Goal: Task Accomplishment & Management: Use online tool/utility

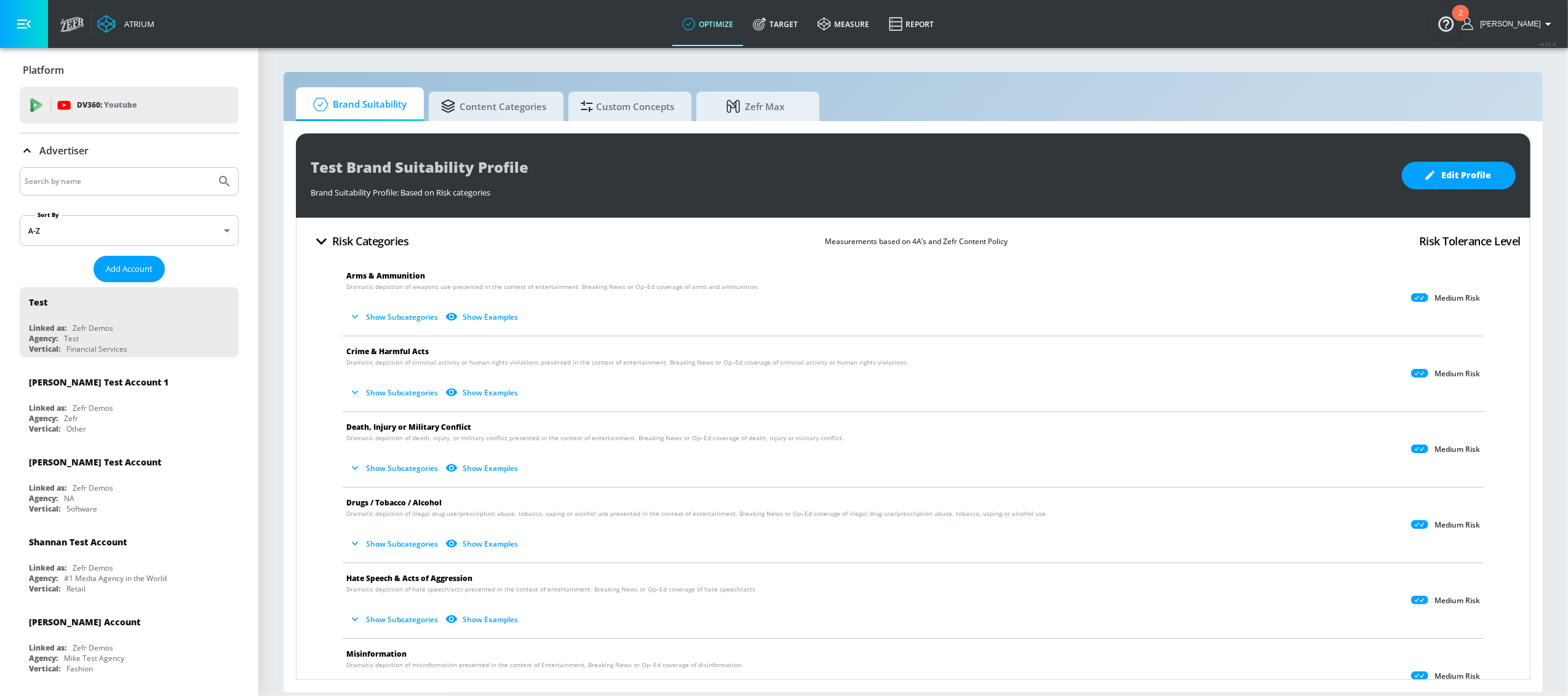
click at [126, 185] on input "Search by name" at bounding box center [117, 181] width 186 height 16
type input "fujifilm"
click at [211, 168] on button "Submit Search" at bounding box center [224, 181] width 27 height 27
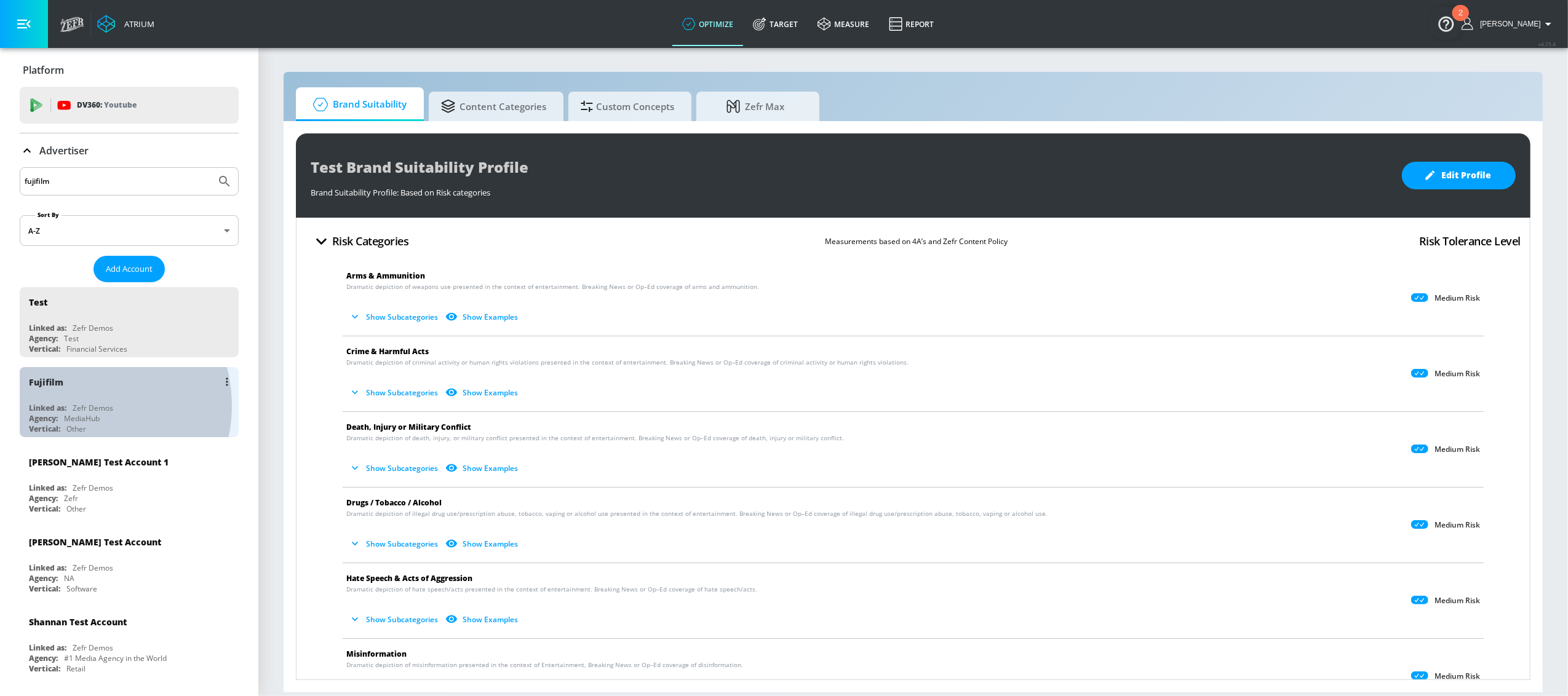
click at [80, 407] on div "Zefr Demos" at bounding box center [93, 408] width 40 height 10
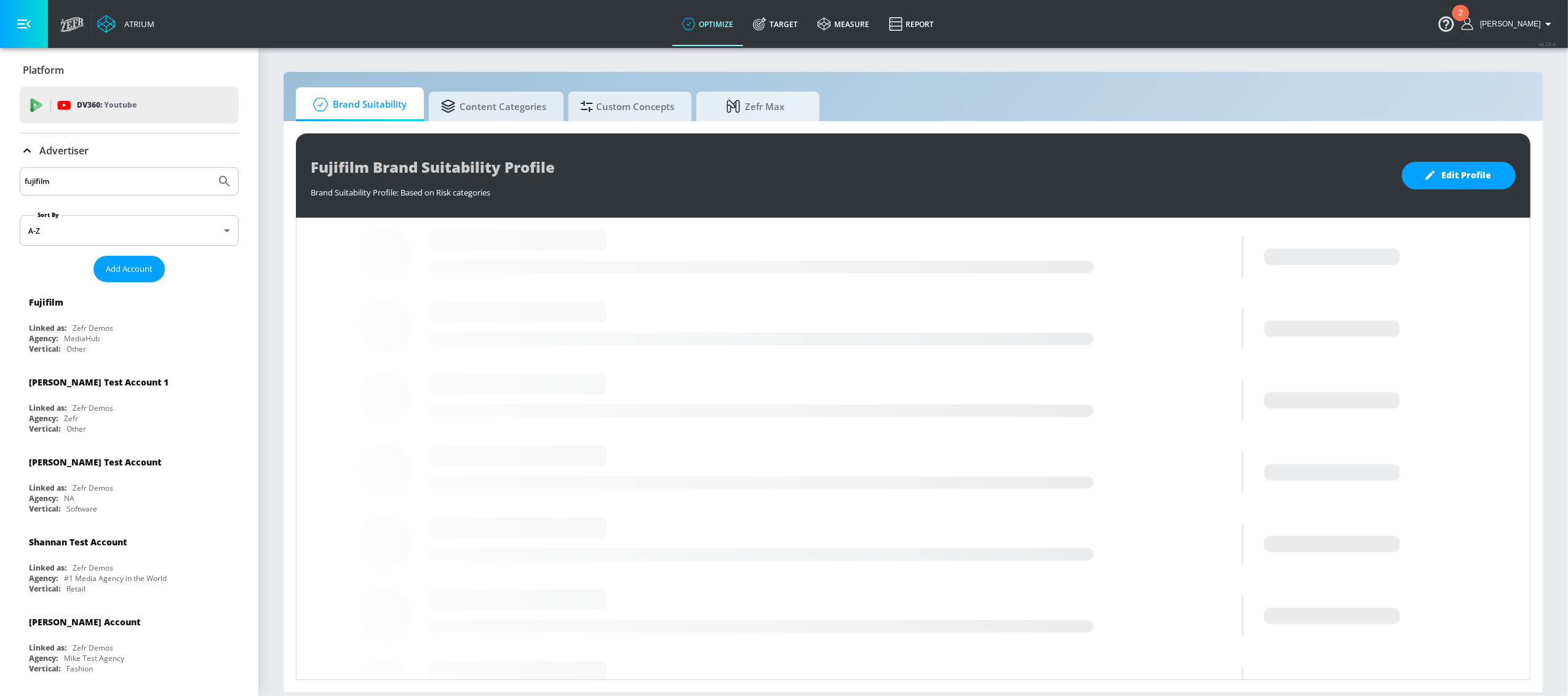
click at [781, 32] on link "Target" at bounding box center [776, 24] width 65 height 45
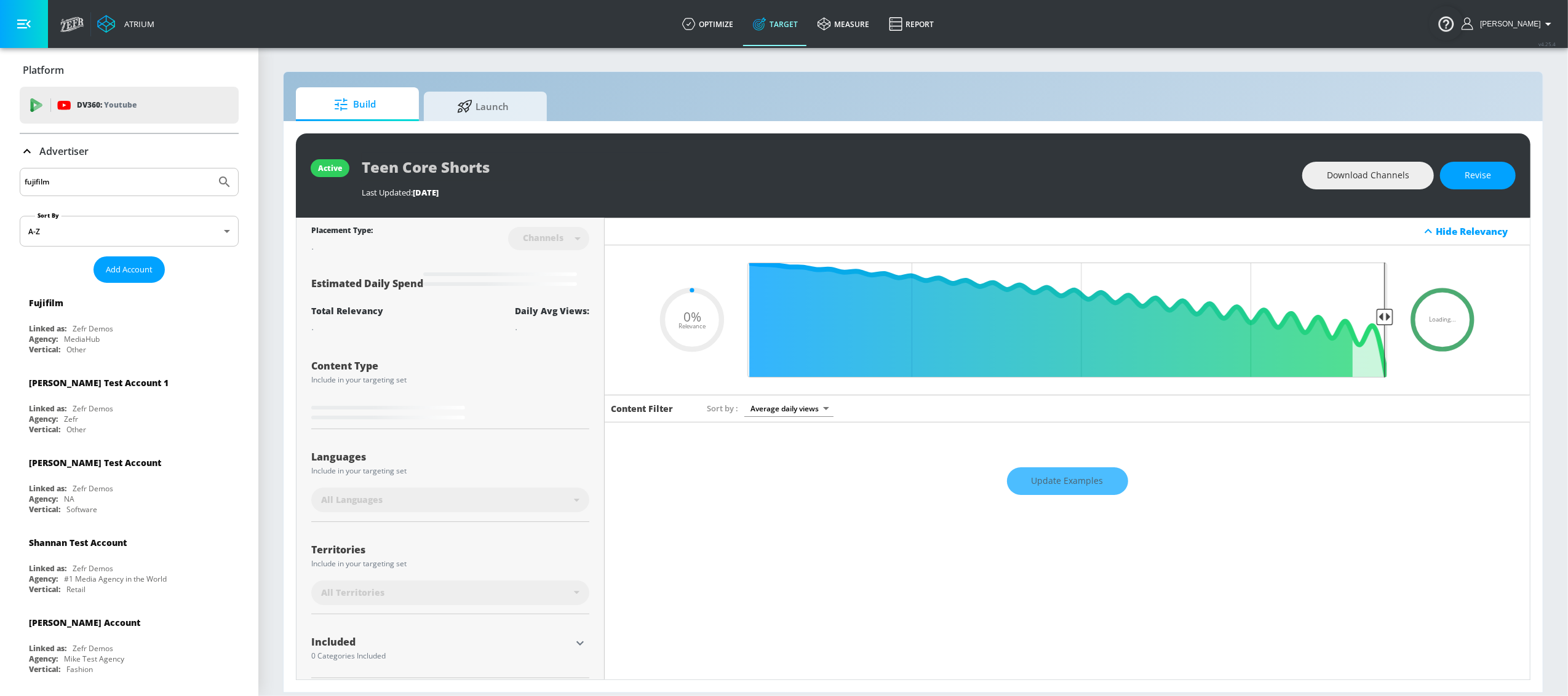
type input "0.05"
click at [69, 317] on div "Fujifilm" at bounding box center [132, 303] width 206 height 30
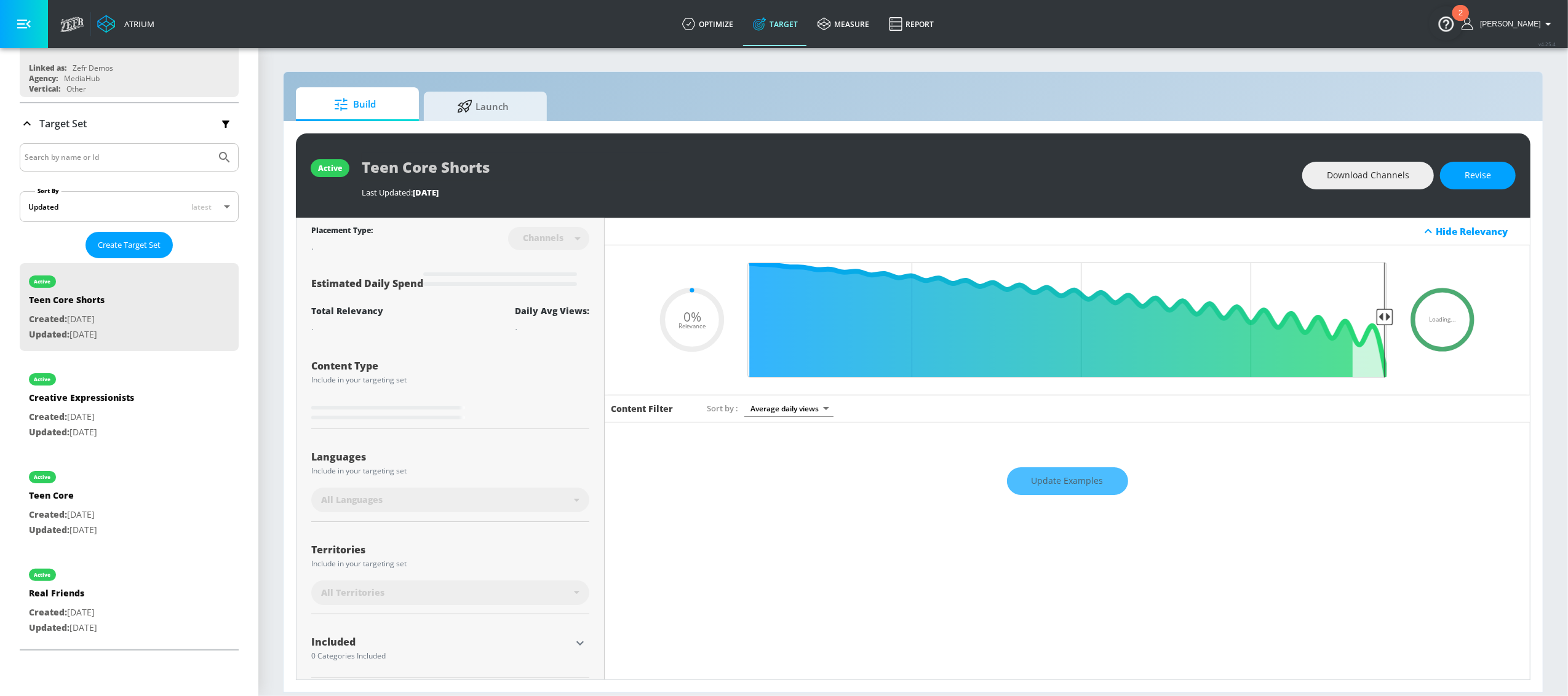
scroll to position [202, 0]
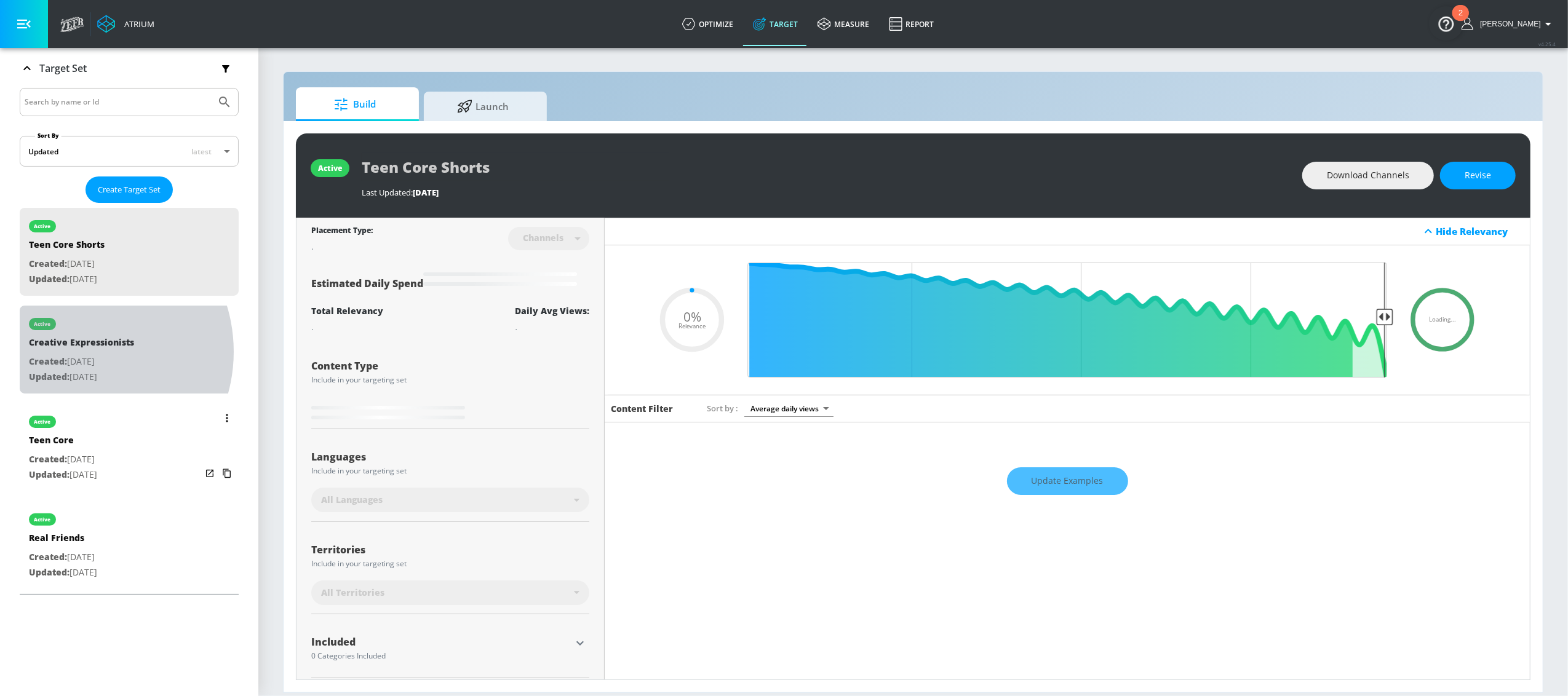
click at [76, 351] on div "Creative Expressionists" at bounding box center [81, 345] width 105 height 17
type input "Creative Expressionists"
type input "videos"
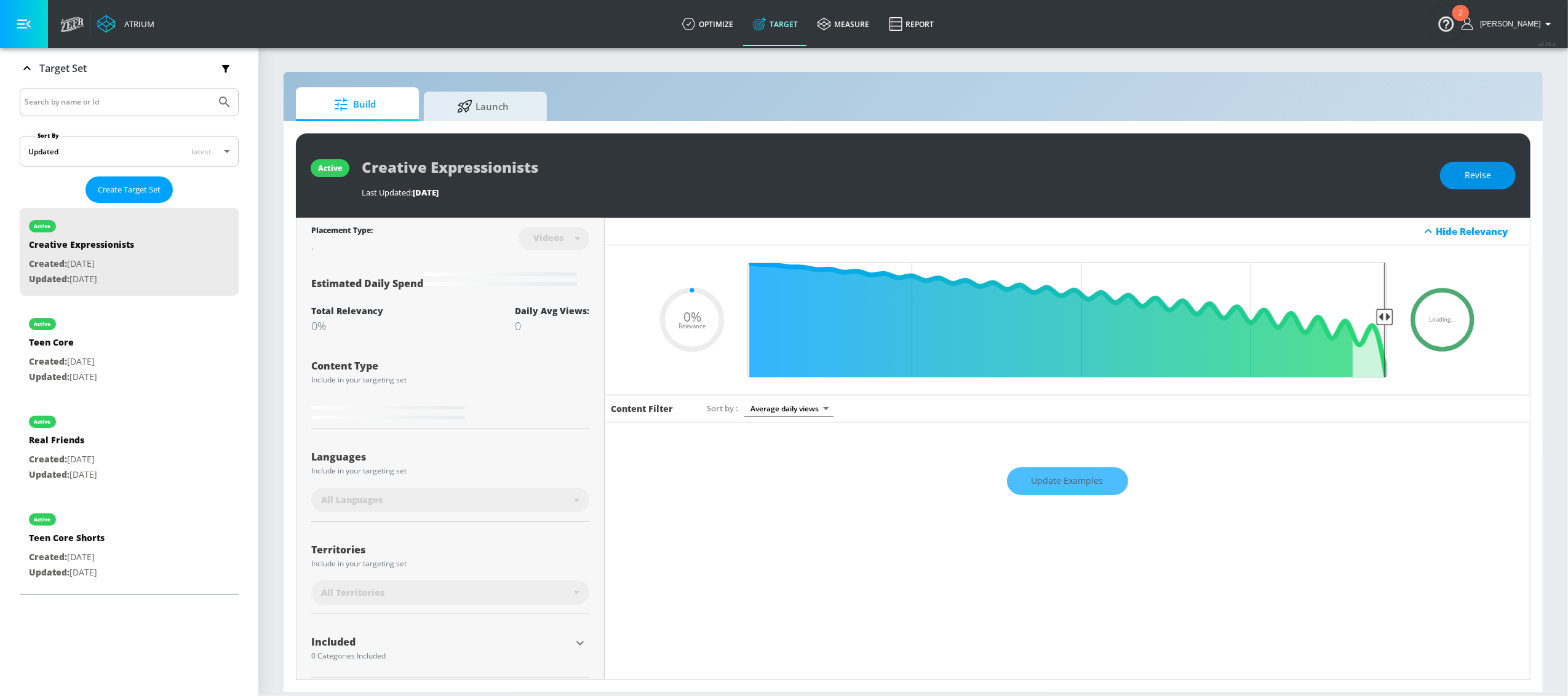
click at [1479, 179] on span "Revise" at bounding box center [1478, 176] width 26 height 16
click at [415, 174] on input "Creative Expressionists" at bounding box center [516, 167] width 308 height 28
type input "0.5"
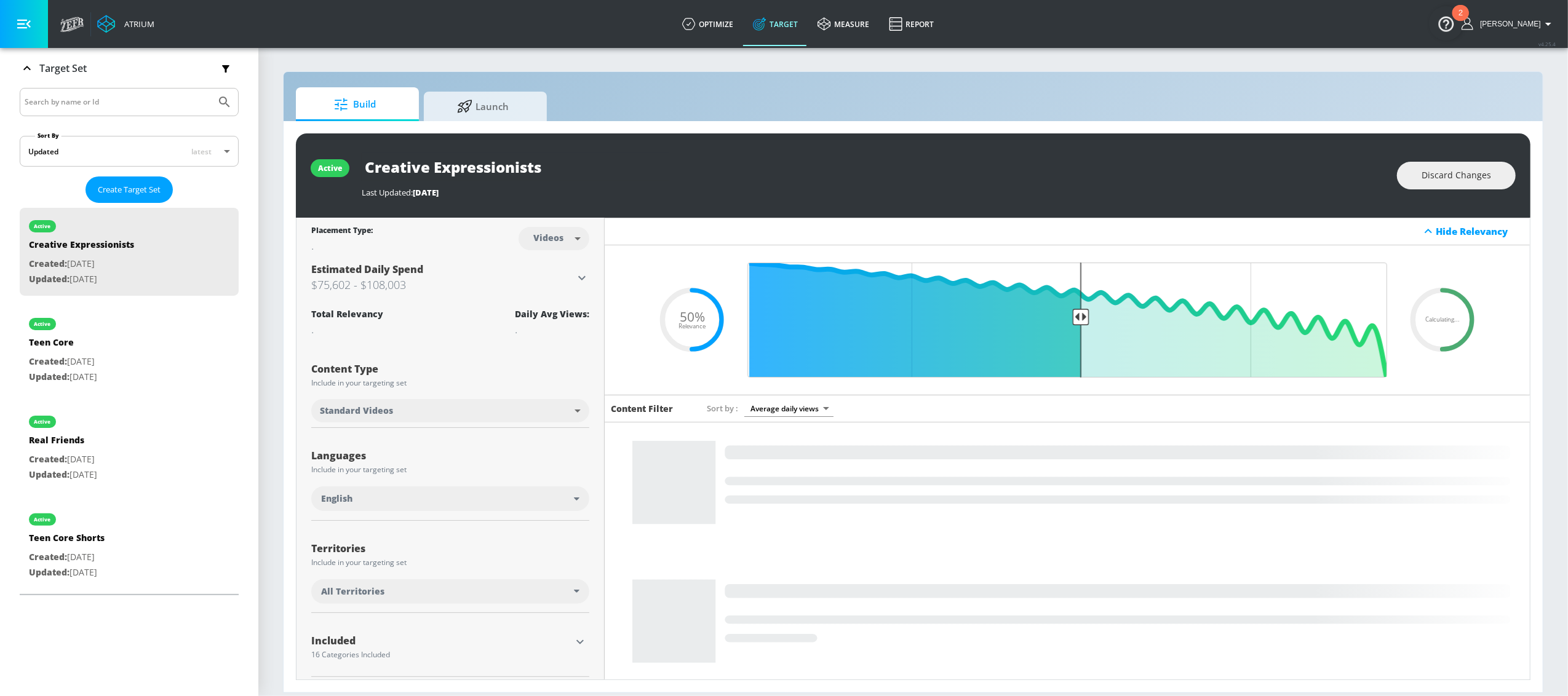
click at [1460, 209] on div "active Creative Expressionists Last Updated: [DATE] Discard Changes" at bounding box center [913, 176] width 1235 height 84
click at [1439, 182] on span "Discard Changes" at bounding box center [1455, 176] width 69 height 16
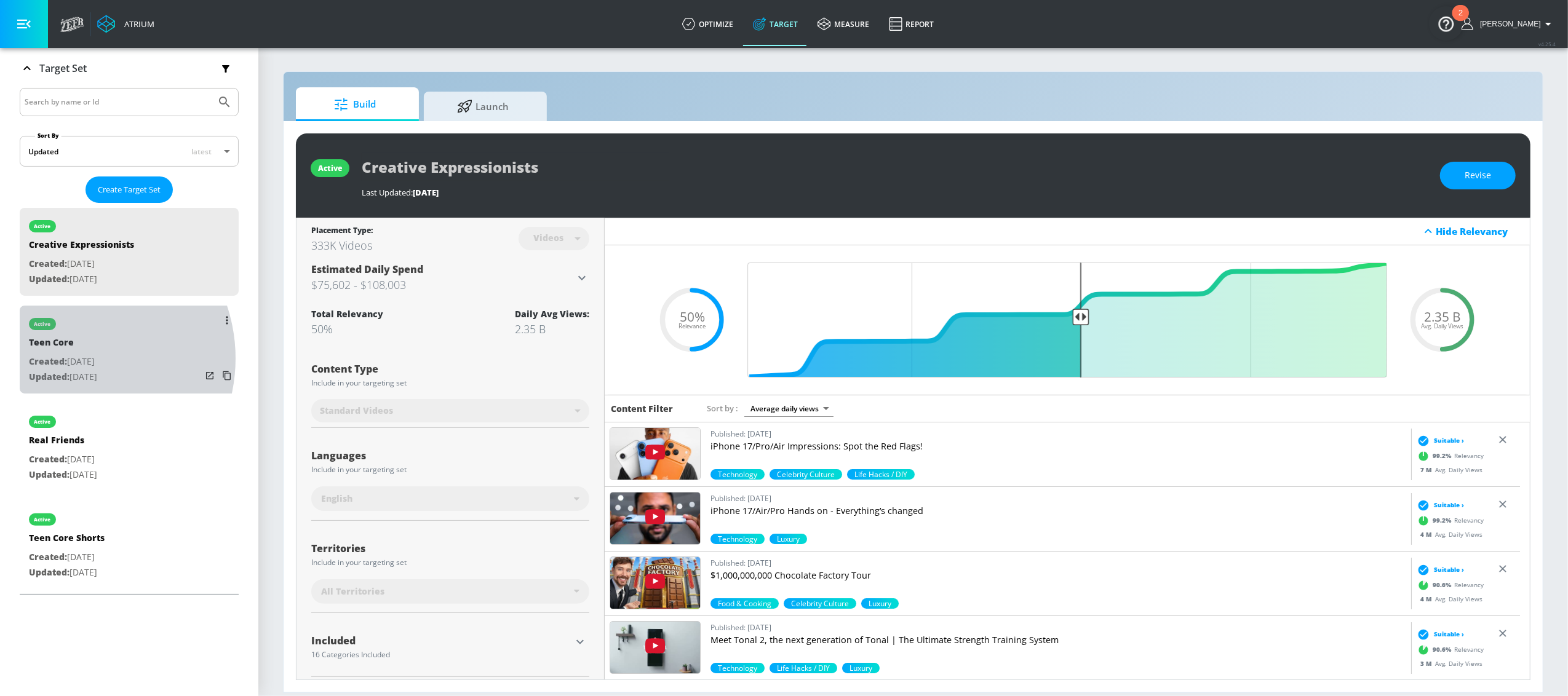
click at [69, 359] on p "Created: [DATE]" at bounding box center [63, 362] width 68 height 16
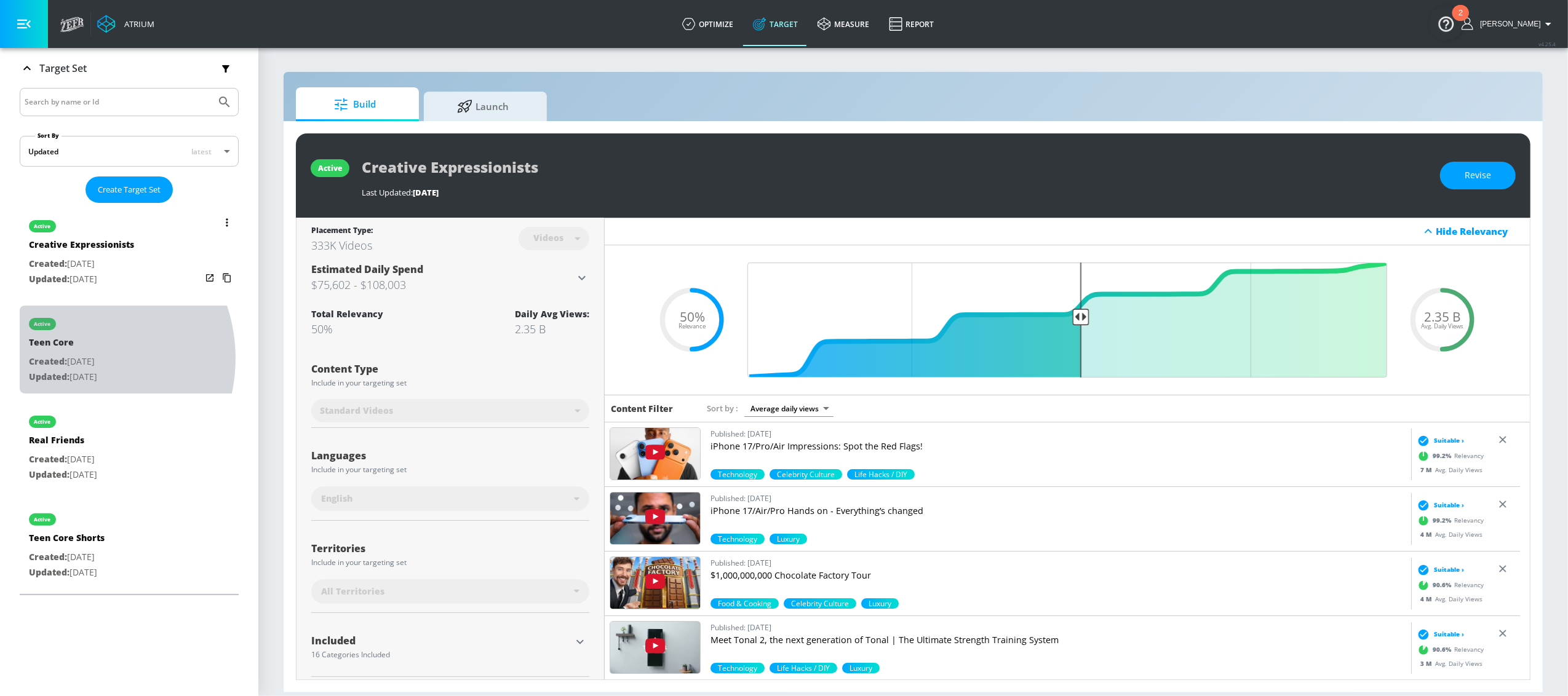
type input "Teen Core"
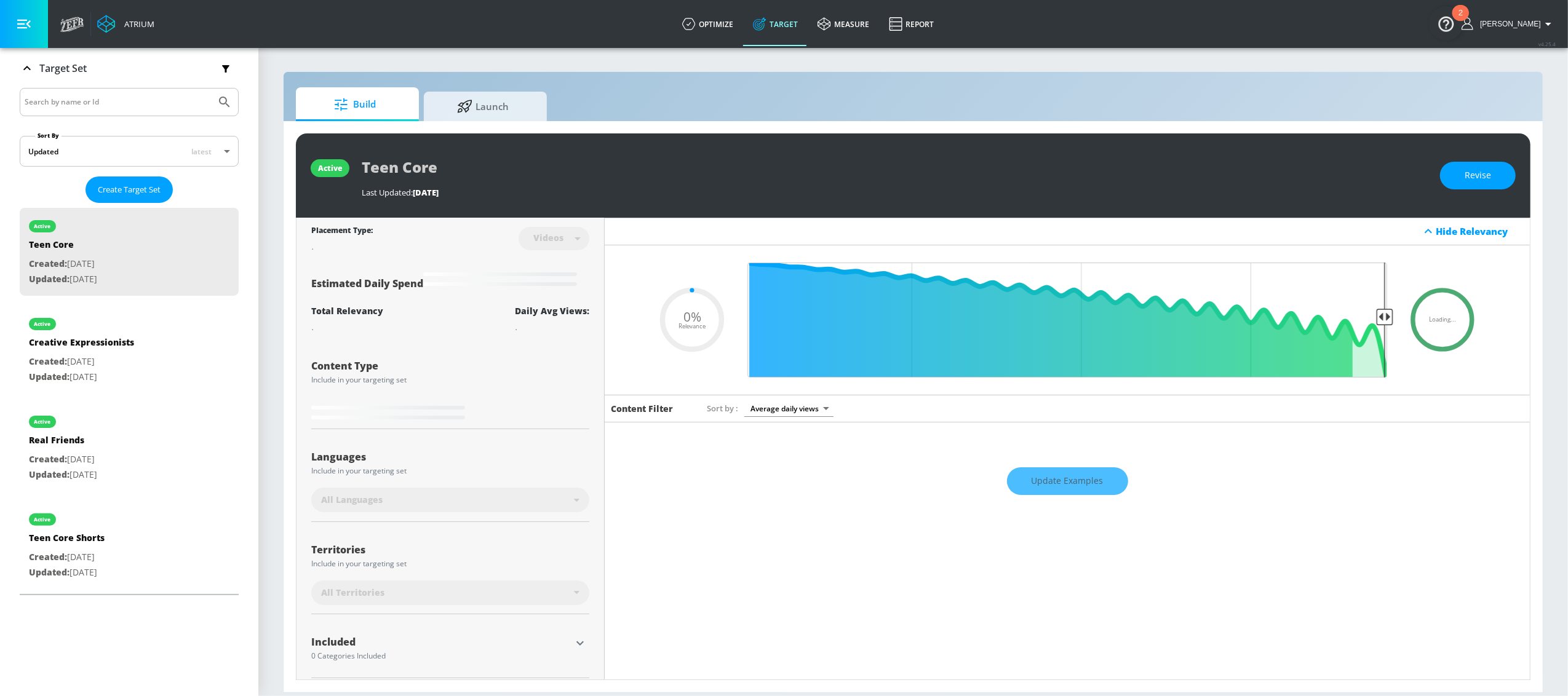
type input "0.5"
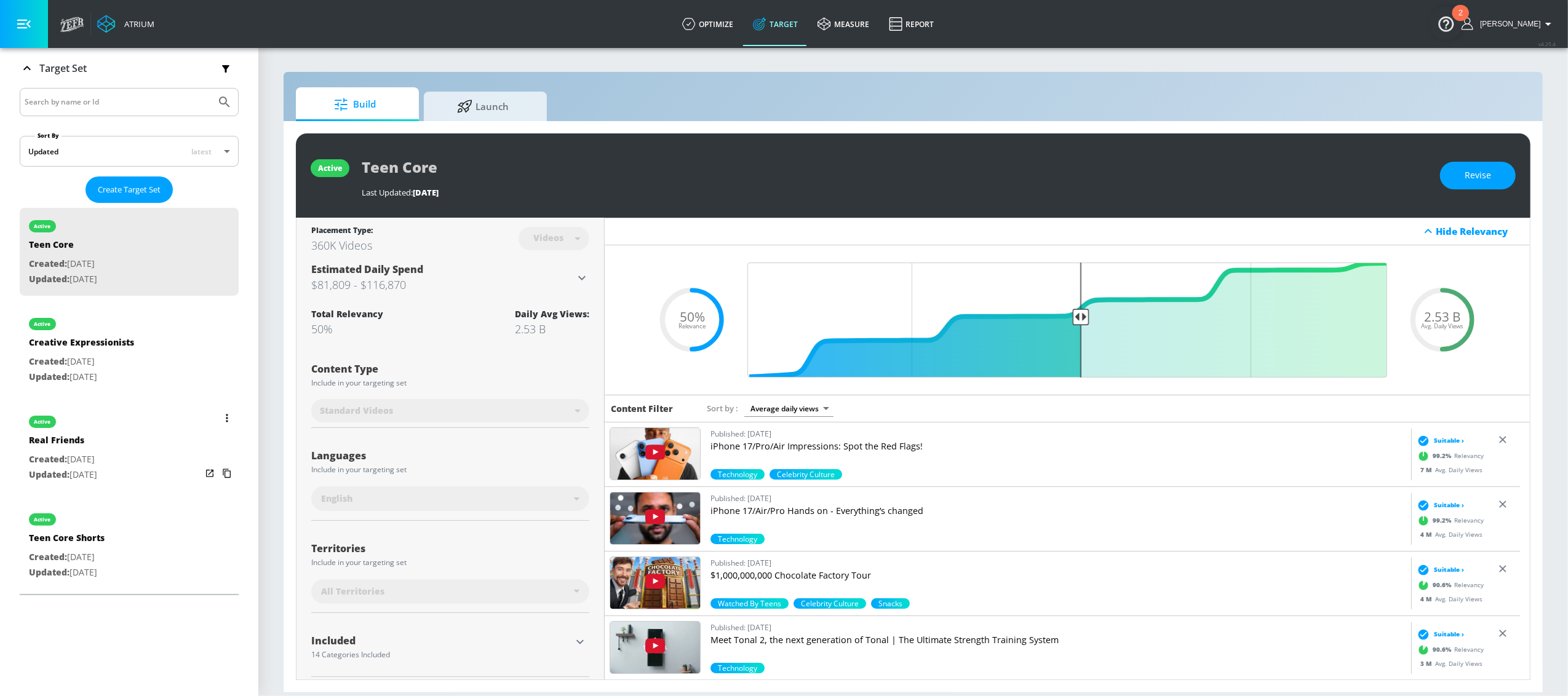
click at [90, 468] on p "Updated: [DATE]" at bounding box center [63, 476] width 68 height 16
type input "Real Friends"
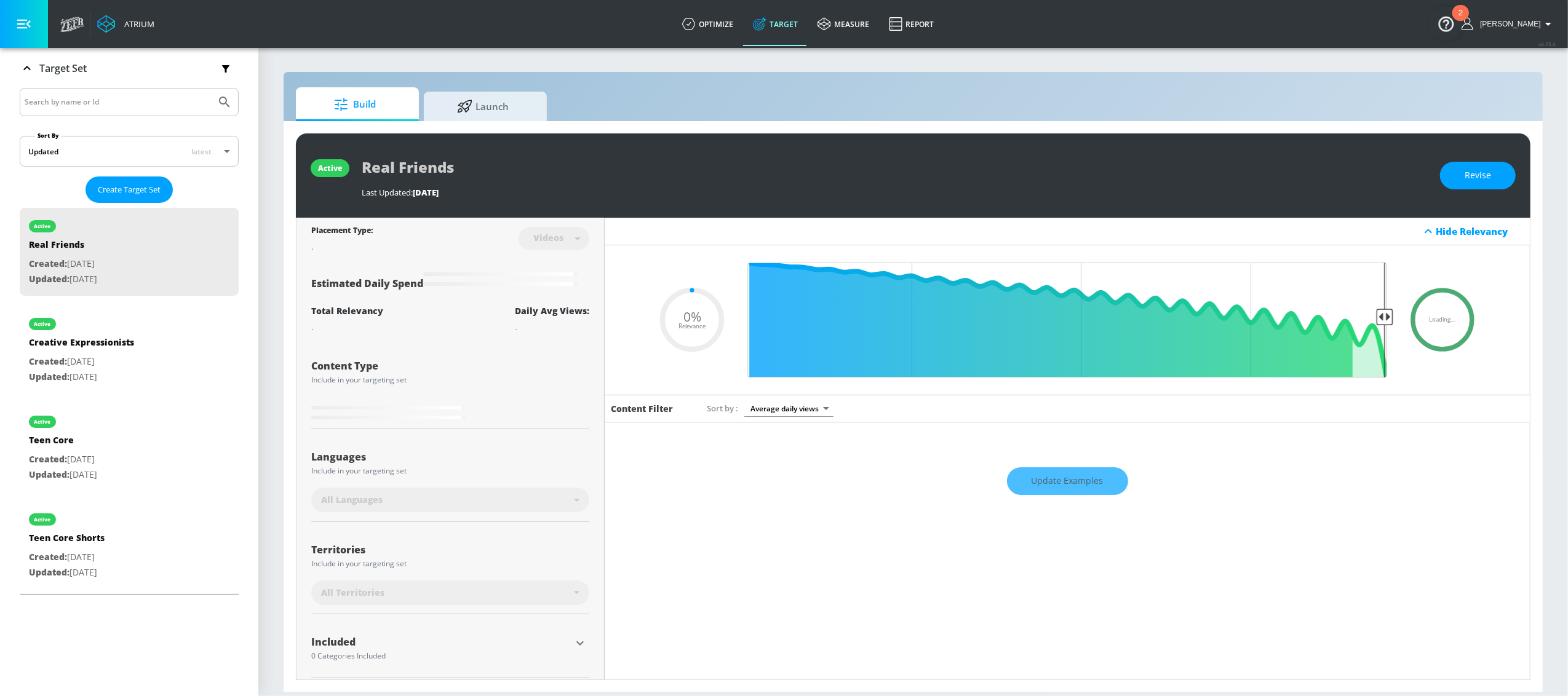
type input "0.5"
